Goal: Transaction & Acquisition: Purchase product/service

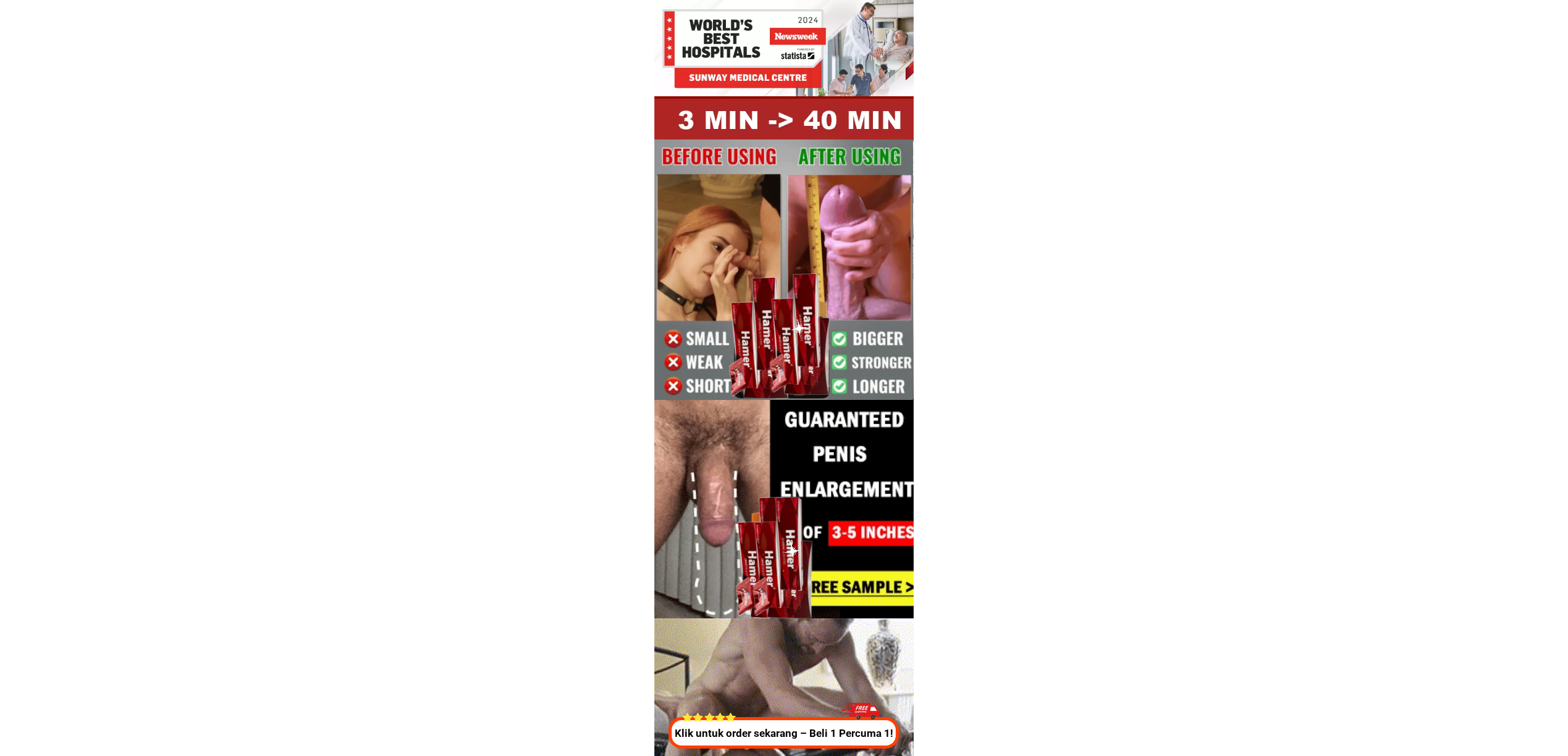
click at [830, 728] on p "Klik untuk order sekarang – Beli 1 Percuma 1!" at bounding box center [785, 734] width 237 height 16
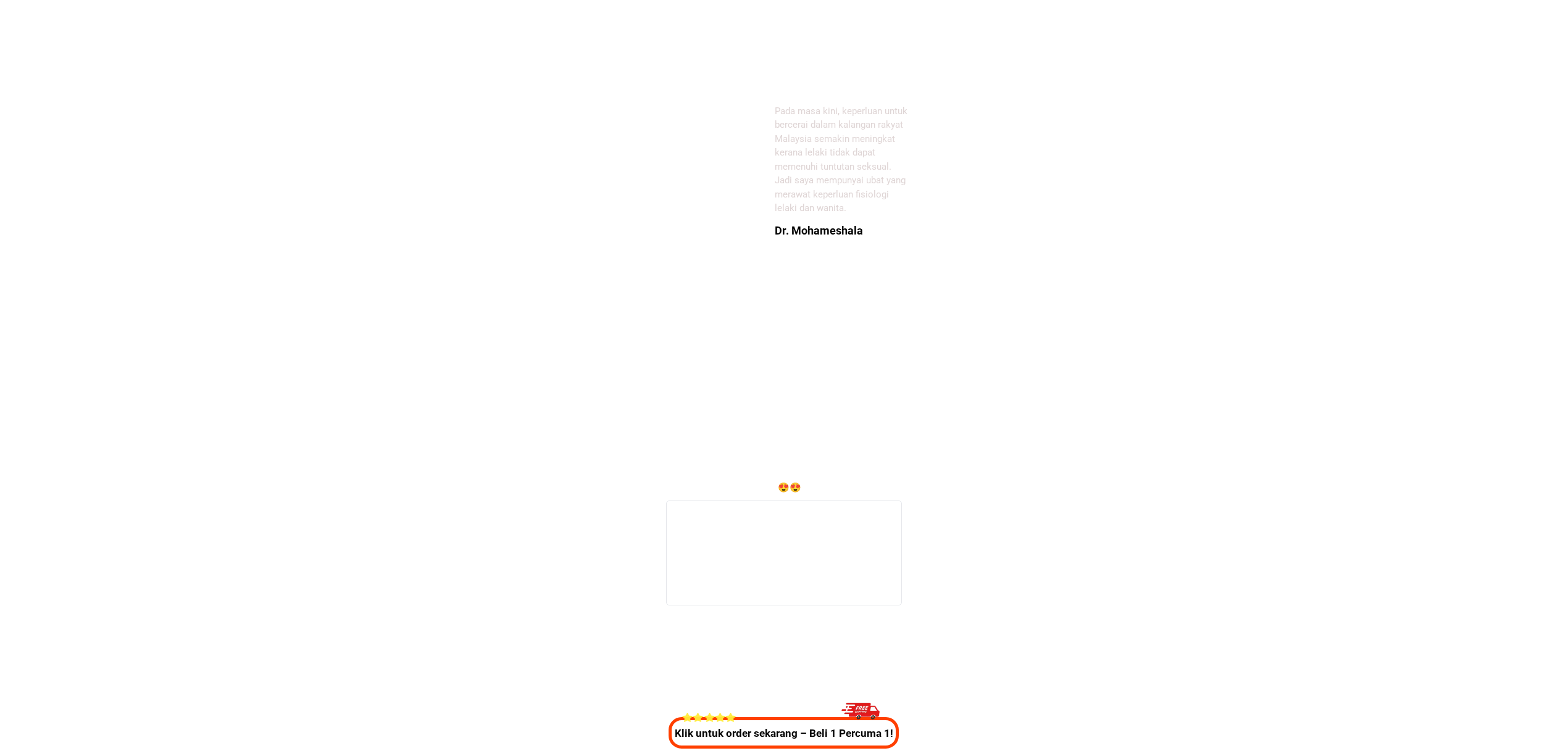
scroll to position [4589, 0]
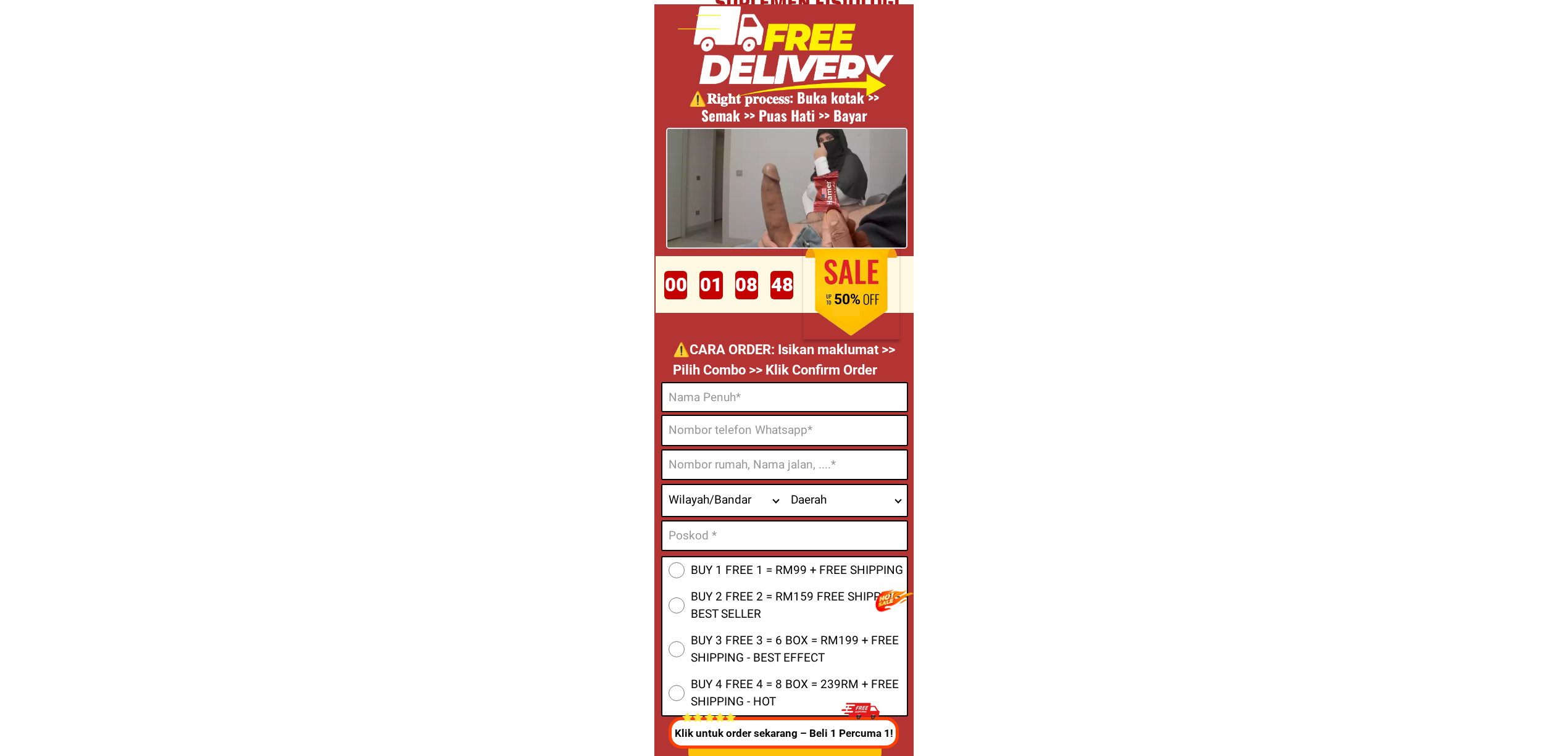
drag, startPoint x: 703, startPoint y: 388, endPoint x: 732, endPoint y: 393, distance: 29.4
click at [703, 388] on input "Input full_name" at bounding box center [785, 397] width 245 height 28
paste input "[PERSON_NAME]"
type input "[PERSON_NAME]"
drag, startPoint x: 776, startPoint y: 430, endPoint x: 785, endPoint y: 432, distance: 9.2
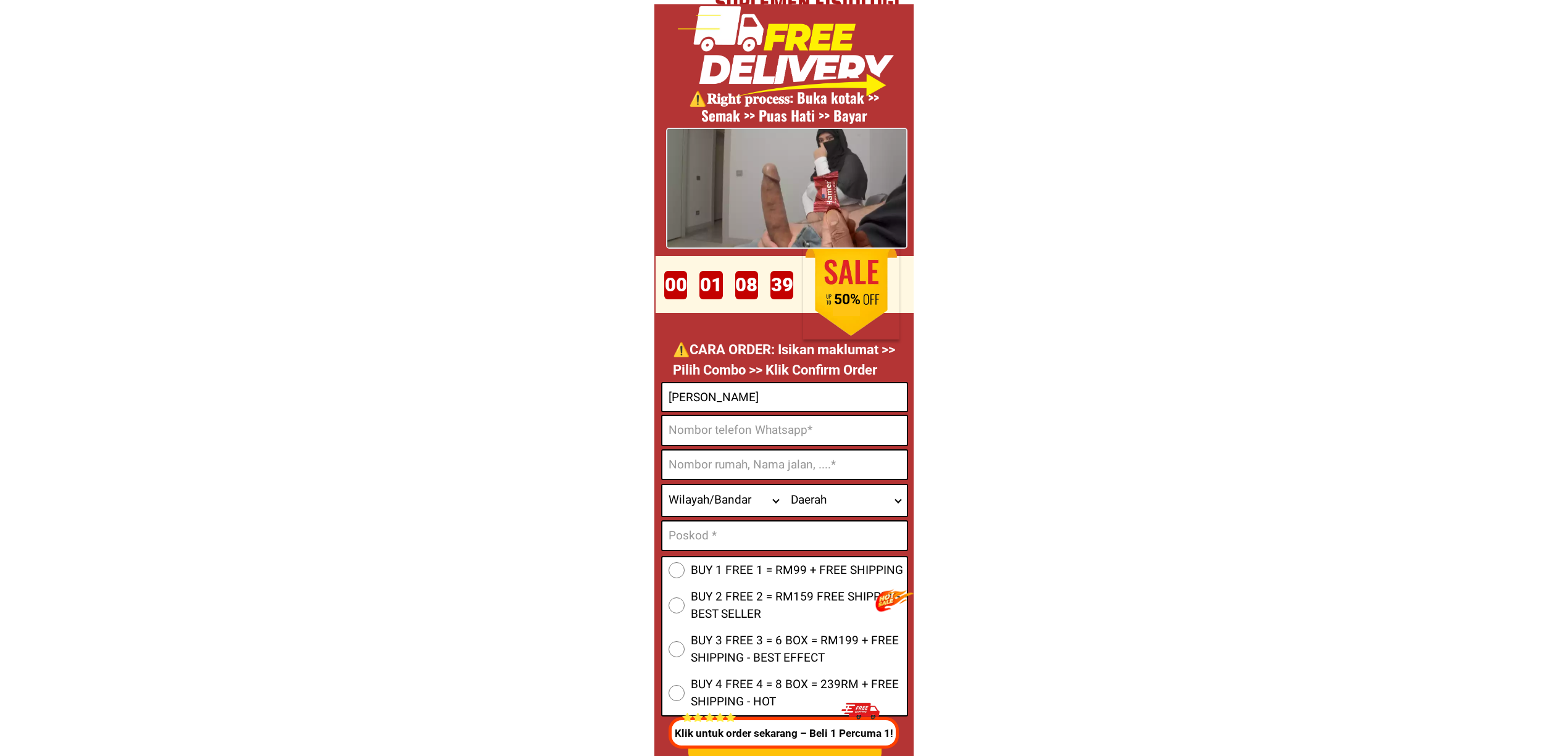
click at [776, 430] on input "Input phone_number" at bounding box center [785, 430] width 245 height 29
paste input "017-5149177"
type input "0175149177"
click at [754, 430] on input "0175149177" at bounding box center [785, 430] width 245 height 29
click at [752, 459] on input "Input address" at bounding box center [785, 465] width 245 height 28
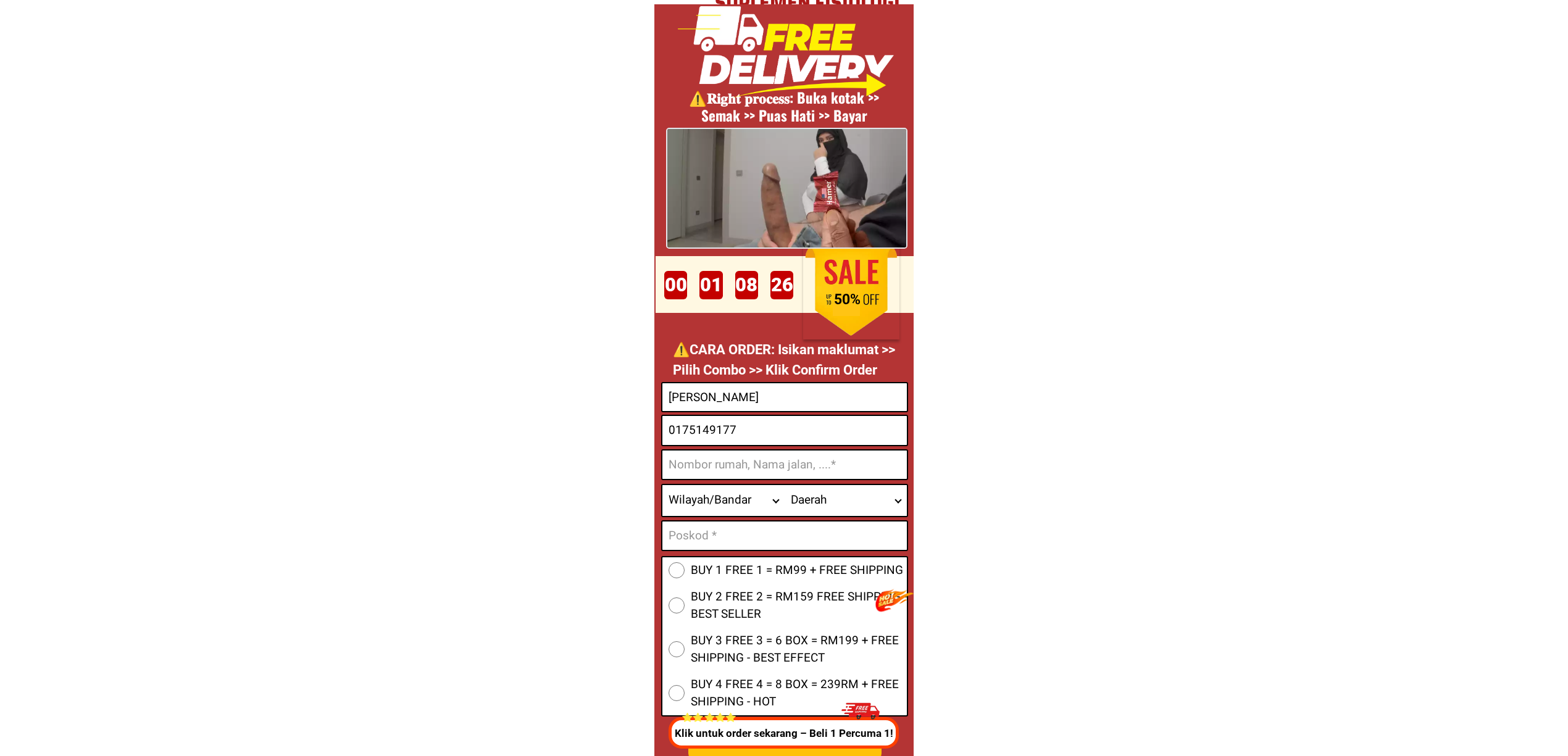
paste input ""NO 14 KAMPUNG TOK KELING MUKIM DERGA [GEOGRAPHIC_DATA]"
type input "NO 14 KAMPUNG TOK KELING MUKIM DERGA [GEOGRAPHIC_DATA] [GEOGRAPHIC_DATA]"
click at [736, 529] on input "Input text_input_1" at bounding box center [785, 535] width 245 height 28
paste input "05400"
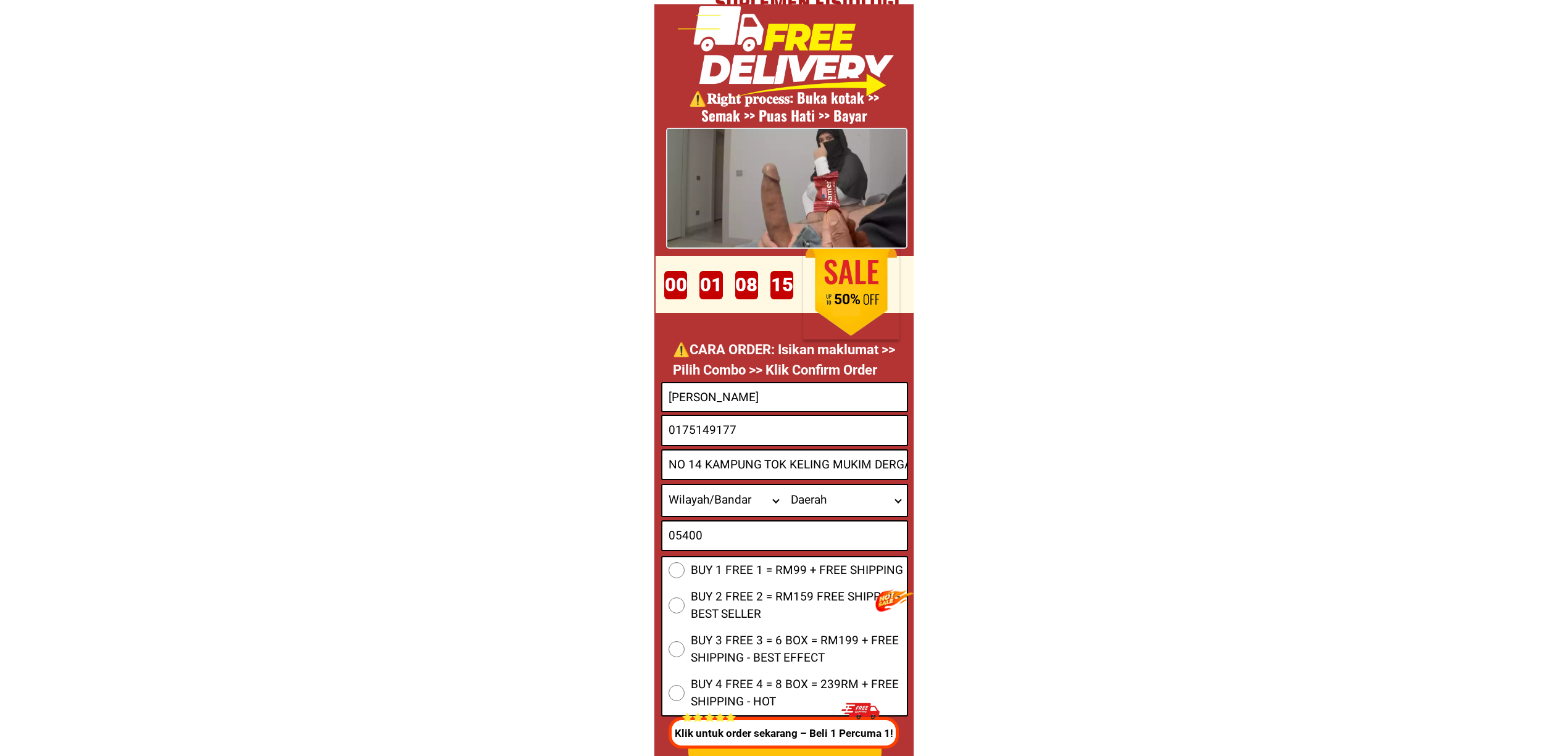
type input "05400"
click at [723, 510] on select "Wilayah/[GEOGRAPHIC_DATA] [GEOGRAPHIC_DATA] [GEOGRAPHIC_DATA] [GEOGRAPHIC_DATA]…" at bounding box center [723, 501] width 122 height 31
select select "60_R4444908"
click at [663, 485] on select "Wilayah/[GEOGRAPHIC_DATA] [GEOGRAPHIC_DATA] [GEOGRAPHIC_DATA] [GEOGRAPHIC_DATA]…" at bounding box center [723, 501] width 122 height 31
click at [835, 493] on select "Daerah [GEOGRAPHIC_DATA] [GEOGRAPHIC_DATA] [GEOGRAPHIC_DATA] [GEOGRAPHIC_DATA] …" at bounding box center [845, 501] width 122 height 31
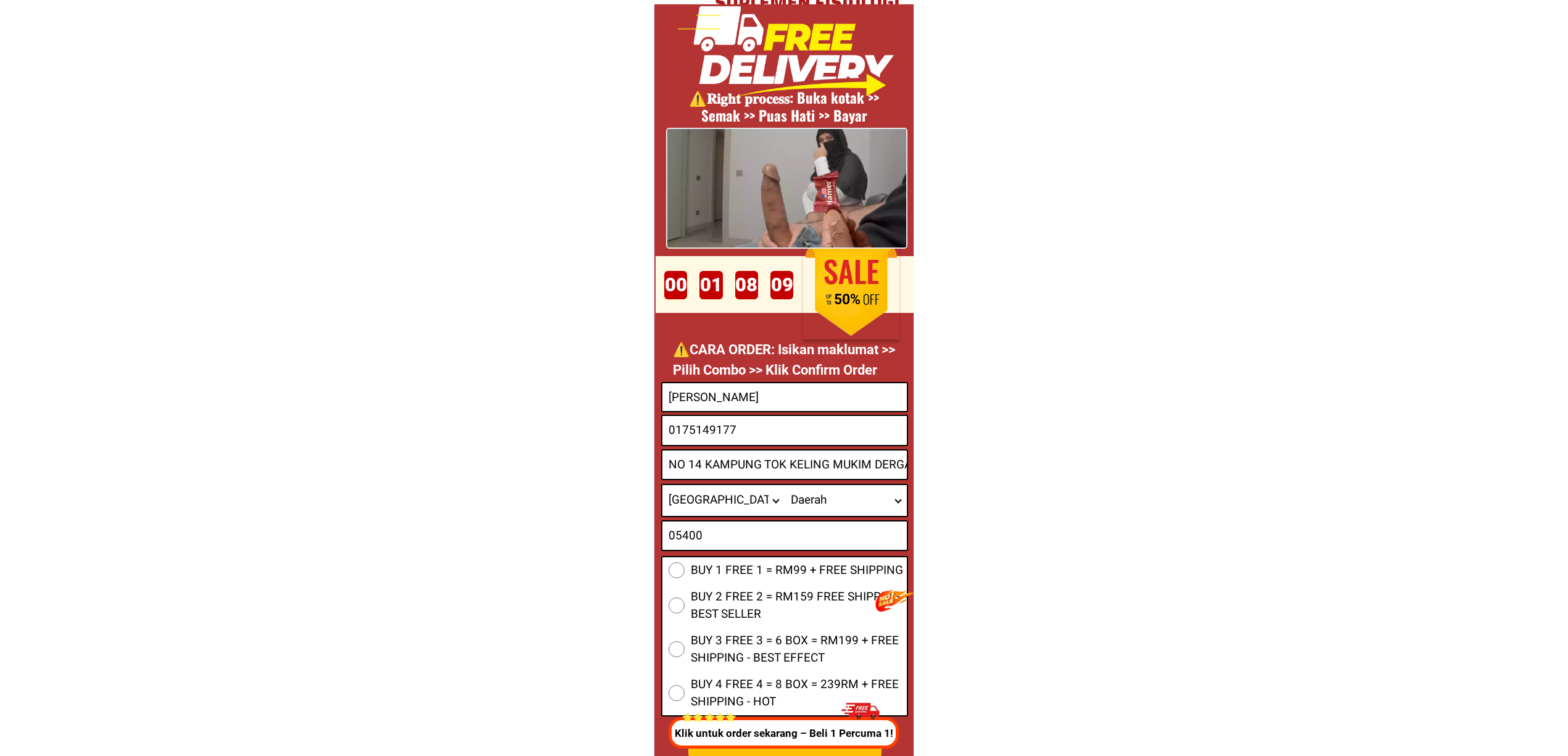
select select "60_R6000001"
click at [784, 485] on select "Daerah [GEOGRAPHIC_DATA] [GEOGRAPHIC_DATA] [GEOGRAPHIC_DATA] [GEOGRAPHIC_DATA] …" at bounding box center [845, 501] width 122 height 31
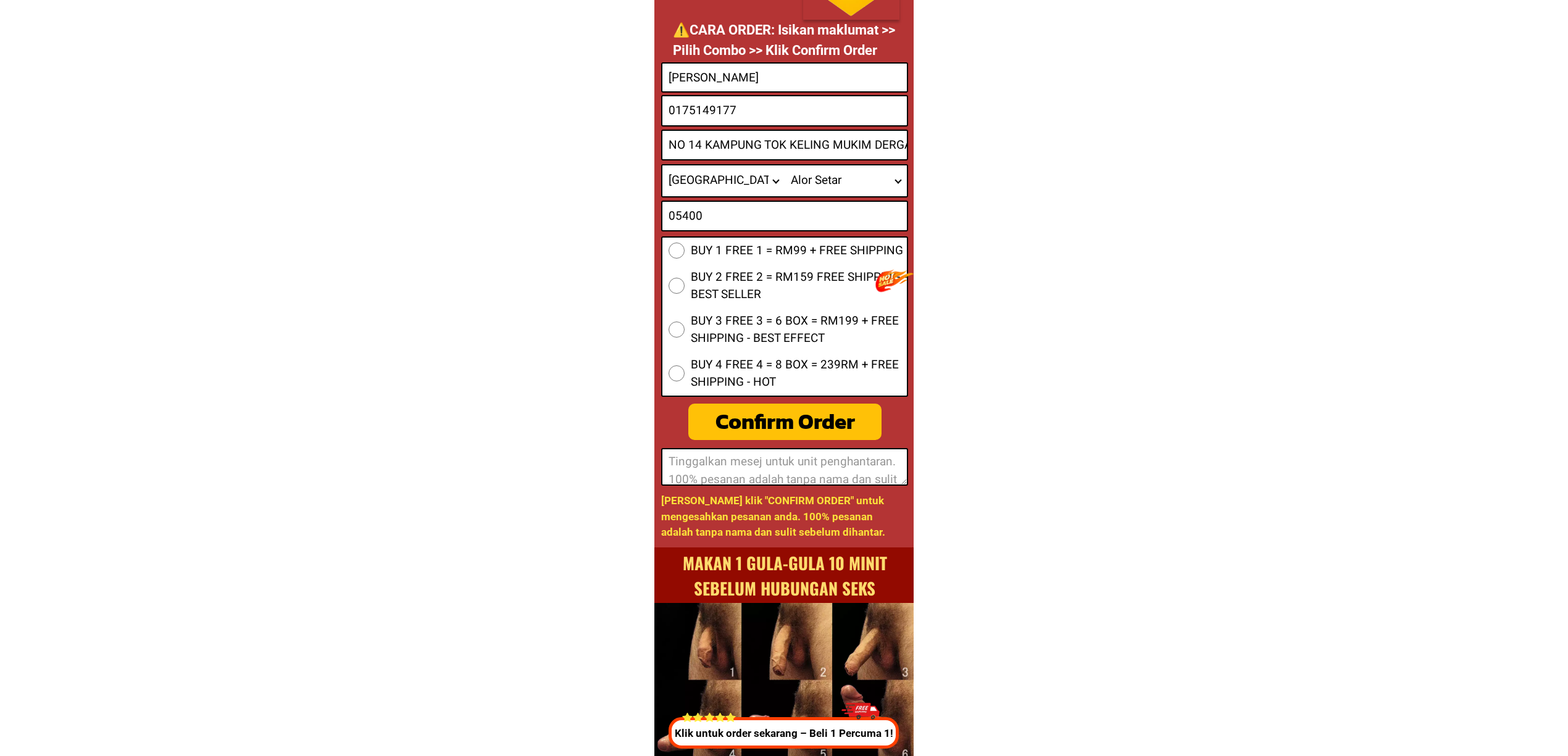
scroll to position [4918, 0]
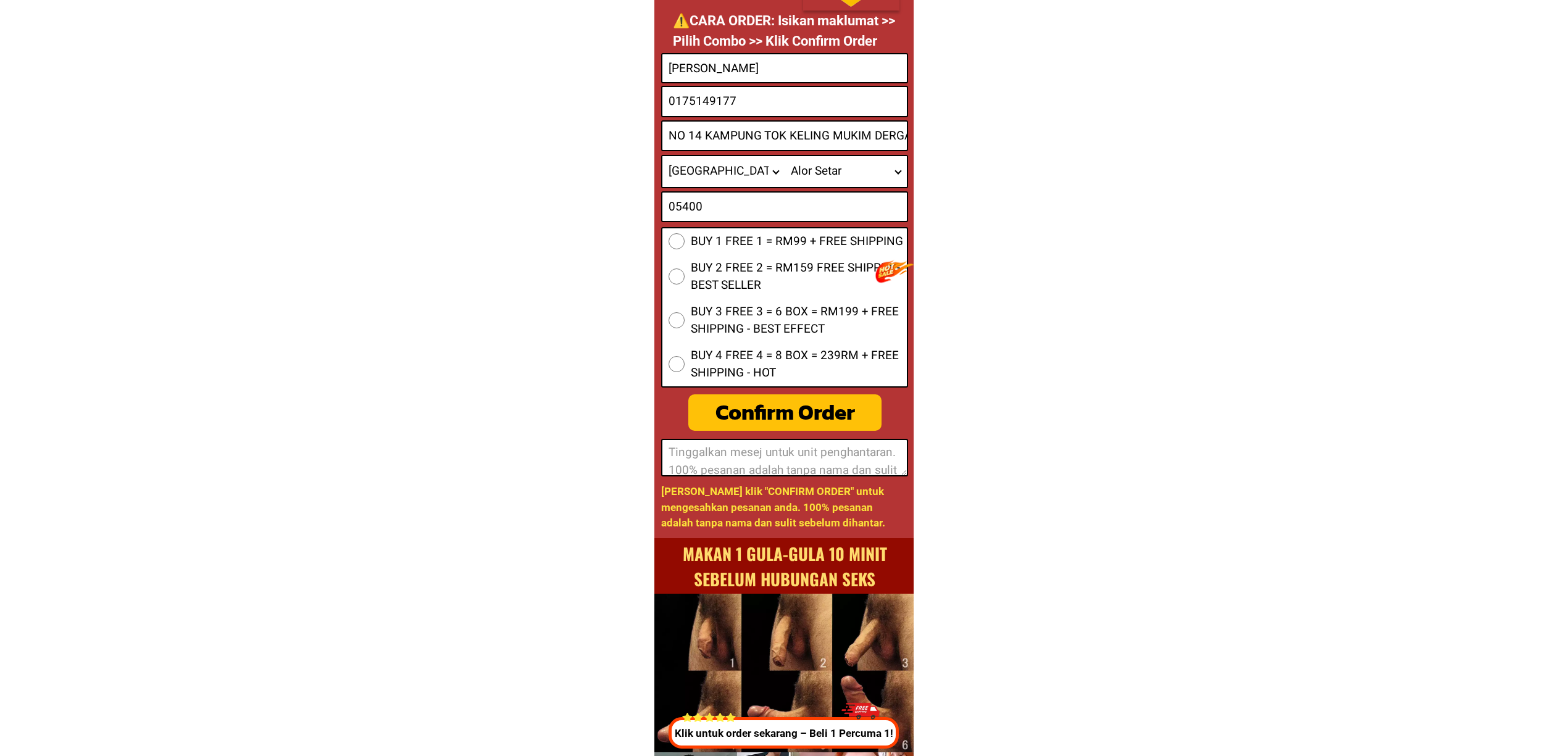
click at [873, 241] on span "BUY 1 FREE 1 = RM99 + FREE SHIPPING" at bounding box center [797, 241] width 213 height 18
click at [685, 241] on input "BUY 1 FREE 1 = RM99 + FREE SHIPPING" at bounding box center [677, 241] width 16 height 16
click at [764, 386] on div "BUY 1 FREE 1 = RM99 + FREE SHIPPING BUY 2 FREE 2 = RM159 FREE SHIPPING - BEST S…" at bounding box center [784, 307] width 247 height 160
click at [767, 401] on div "Confirm Order" at bounding box center [784, 412] width 193 height 33
radio input "true"
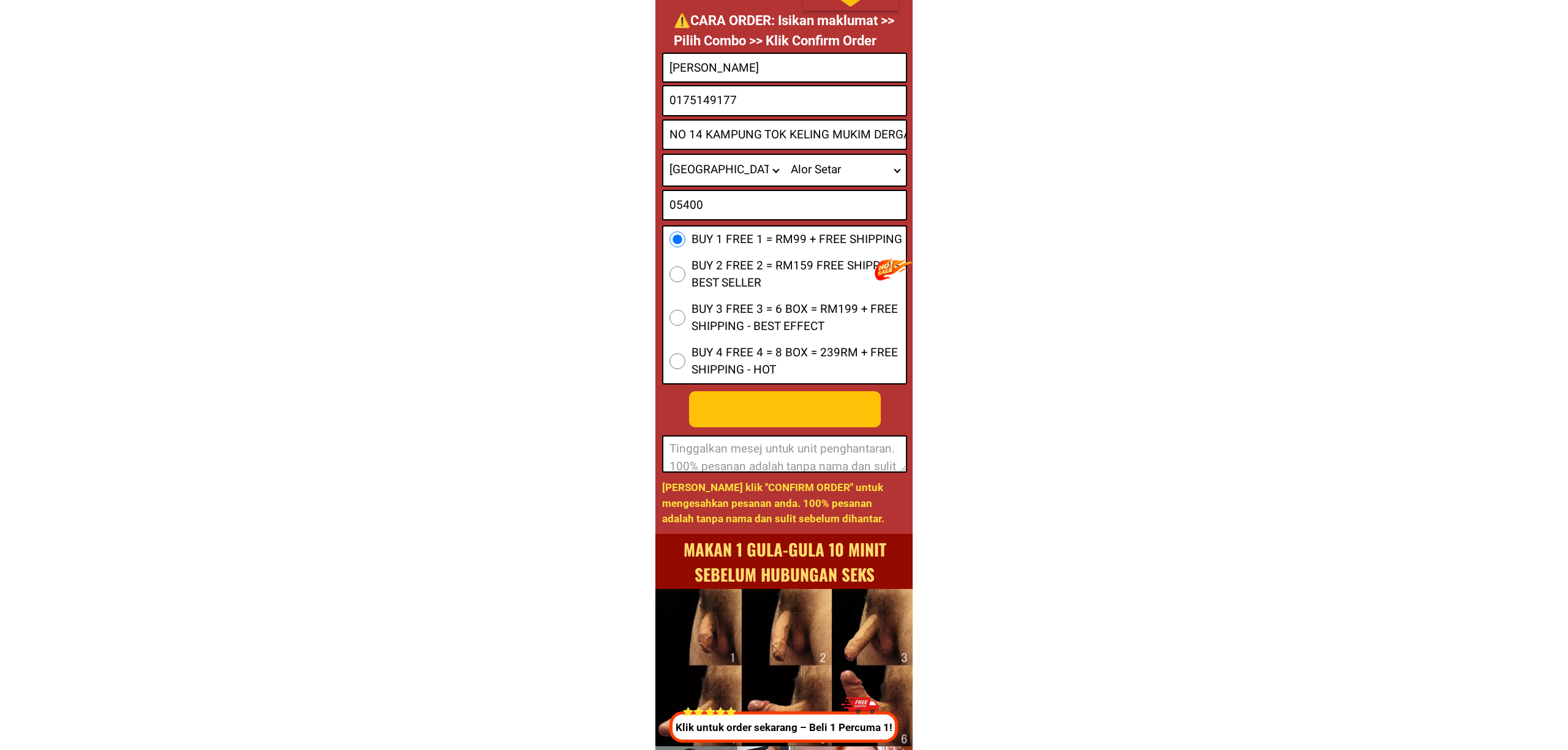
scroll to position [0, 0]
